Goal: Check status: Check status

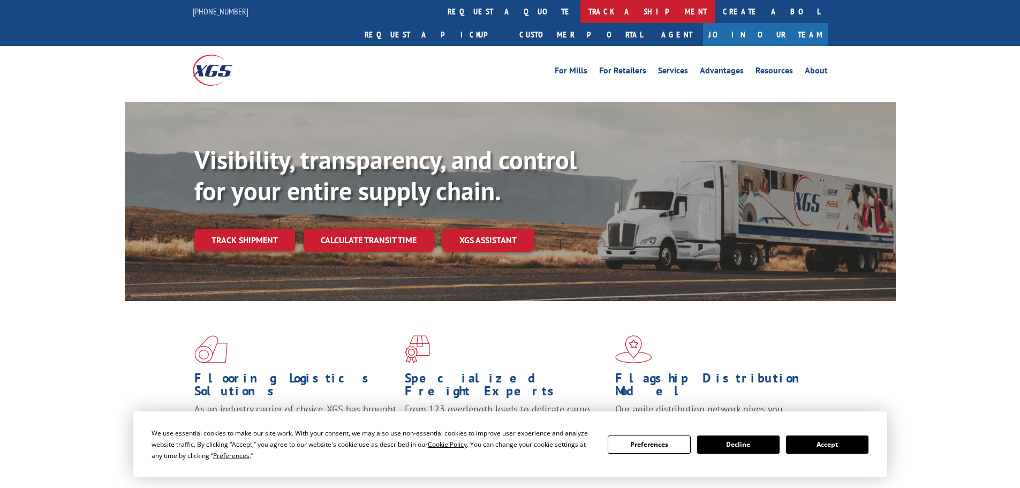
click at [580, 12] on link "track a shipment" at bounding box center [647, 11] width 134 height 23
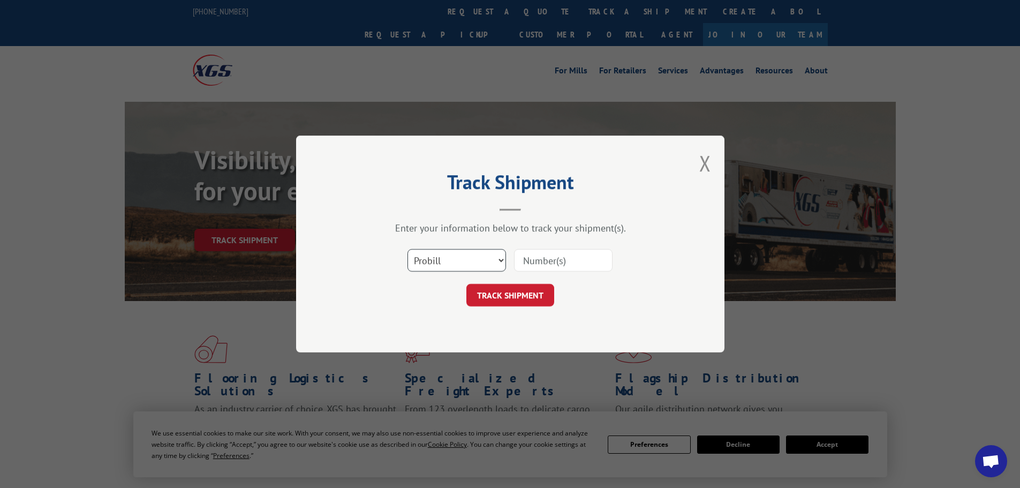
click at [442, 260] on select "Select category... Probill BOL PO" at bounding box center [456, 260] width 98 height 22
select select "bol"
click at [407, 249] on select "Select category... Probill BOL PO" at bounding box center [456, 260] width 98 height 22
click at [561, 263] on input at bounding box center [563, 260] width 98 height 22
paste input "6017436"
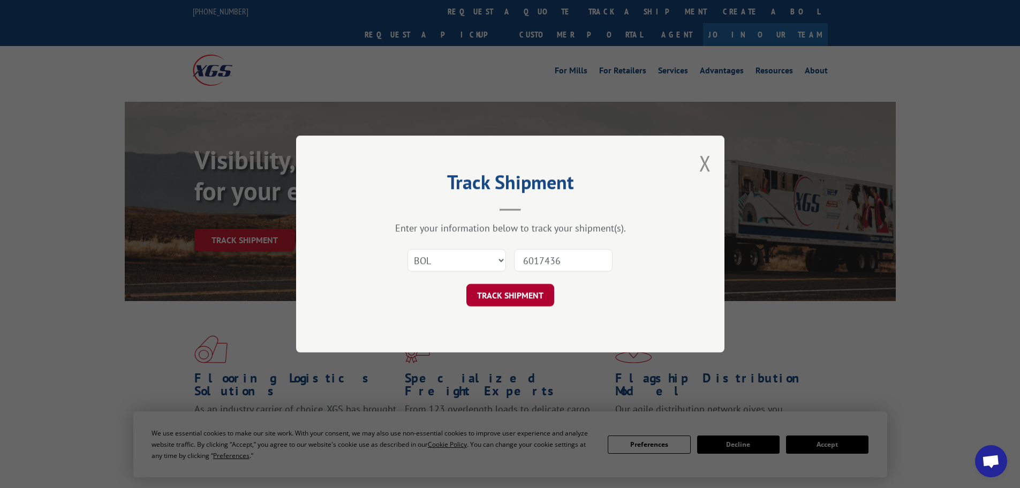
type input "6017436"
click at [501, 290] on button "TRACK SHIPMENT" at bounding box center [510, 295] width 88 height 22
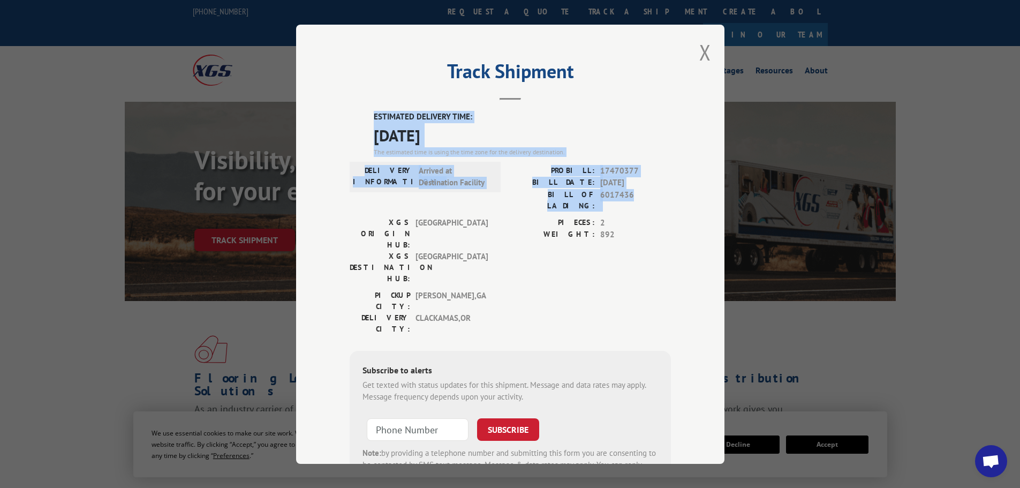
drag, startPoint x: 371, startPoint y: 117, endPoint x: 645, endPoint y: 194, distance: 285.2
click at [645, 194] on div "ESTIMATED DELIVERY TIME: [DATE] The estimated time is using the time zone for t…" at bounding box center [509, 303] width 321 height 385
copy div "ESTIMATED DELIVERY TIME: [DATE] The estimated time is using the time zone for t…"
